Goal: Task Accomplishment & Management: Manage account settings

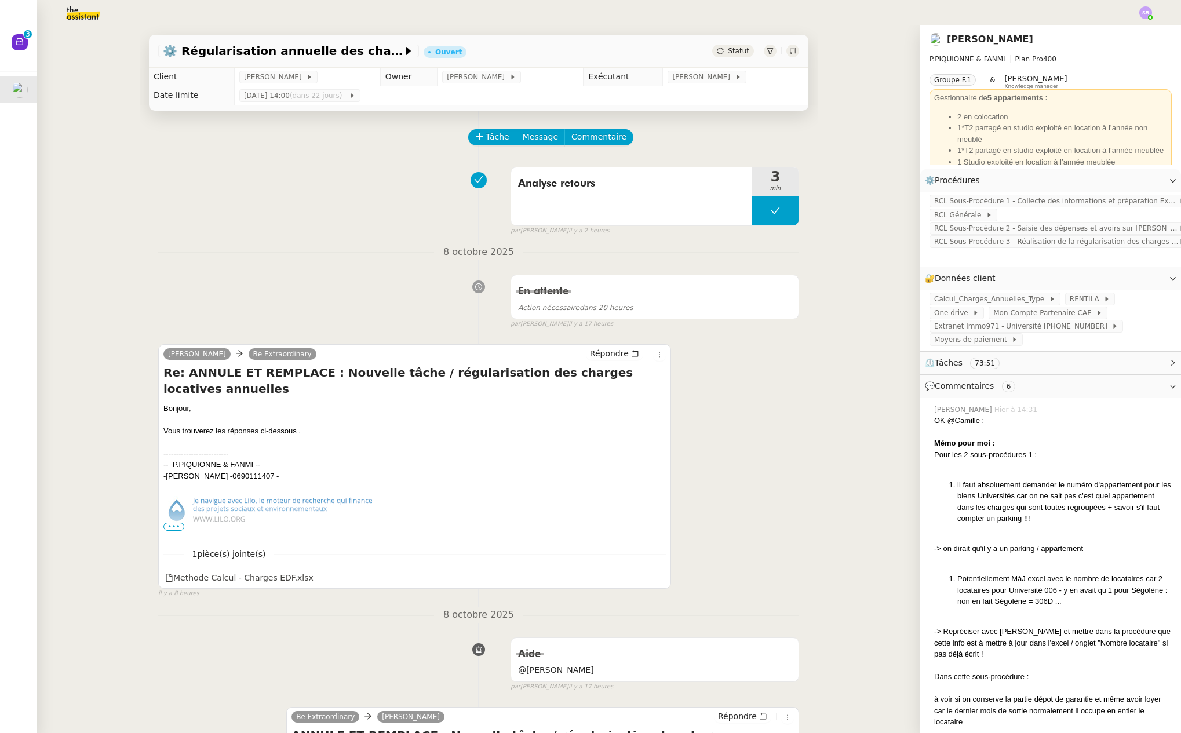
click at [1142, 16] on img at bounding box center [1146, 12] width 13 height 13
click at [1129, 31] on li "Suivi" at bounding box center [1114, 33] width 75 height 16
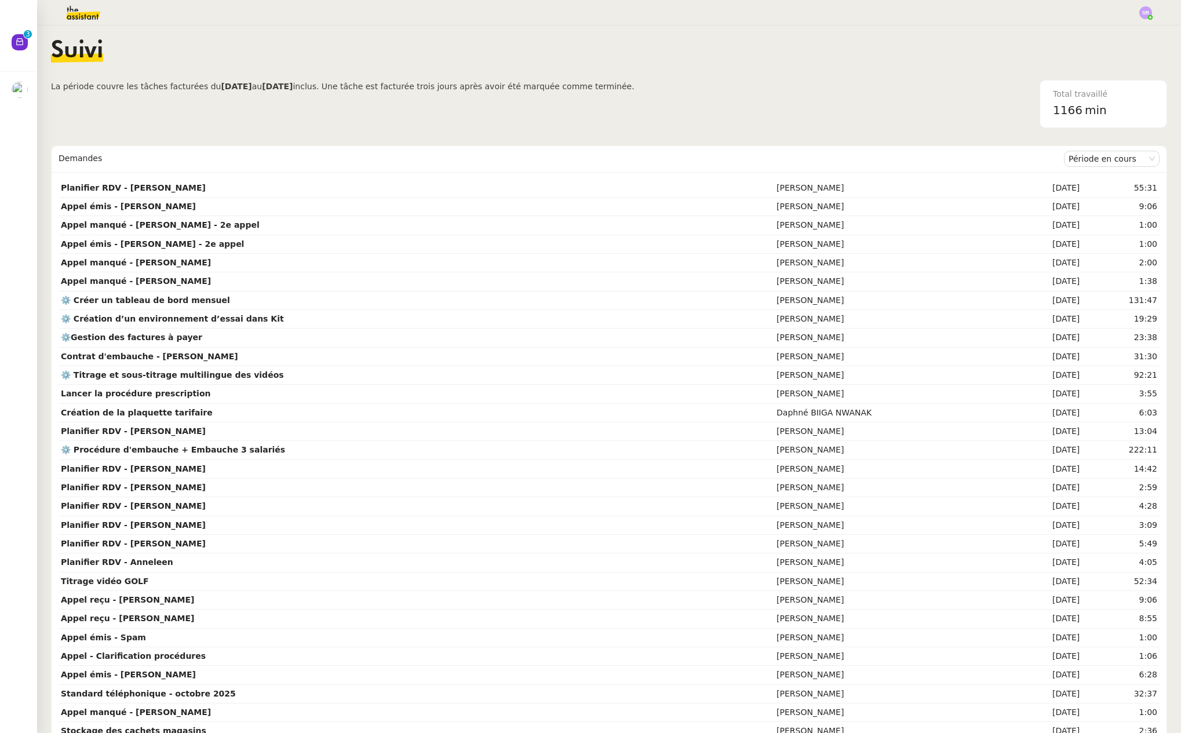
click at [78, 11] on img at bounding box center [74, 13] width 90 height 26
